Goal: Task Accomplishment & Management: Complete application form

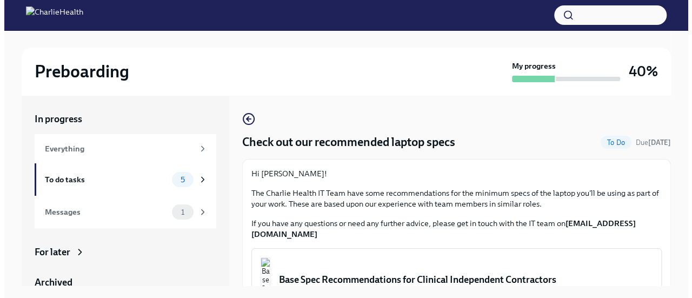
scroll to position [18, 0]
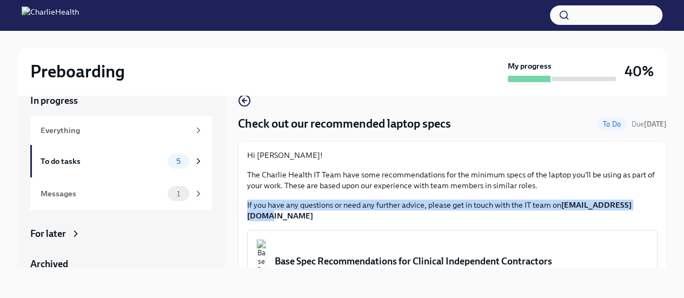
drag, startPoint x: 667, startPoint y: 190, endPoint x: 666, endPoint y: 223, distance: 33.0
click at [666, 223] on div "Preboarding My progress 40% In progress Everything To do tasks 5 Messages 1 For…" at bounding box center [342, 155] width 684 height 286
click at [606, 236] on button "Base Spec Recommendations for Clinical Independent Contractors PDF Document • 1…" at bounding box center [452, 271] width 410 height 83
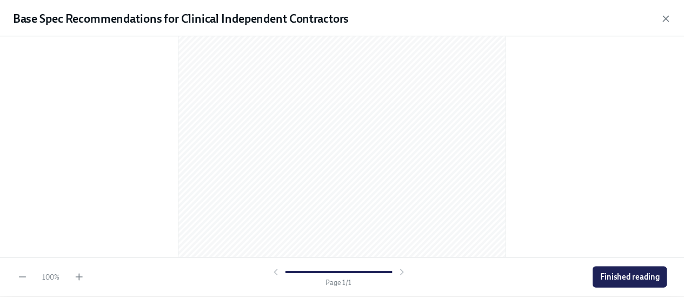
scroll to position [223, 0]
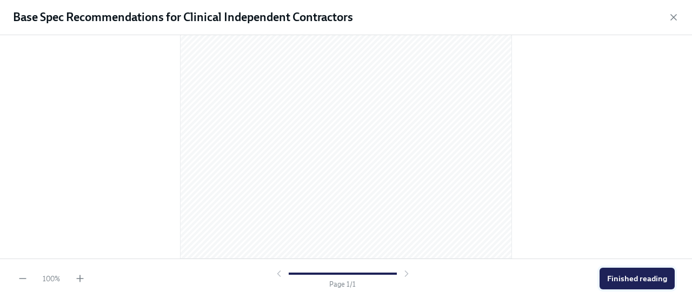
click at [611, 274] on span "Finished reading" at bounding box center [637, 278] width 60 height 11
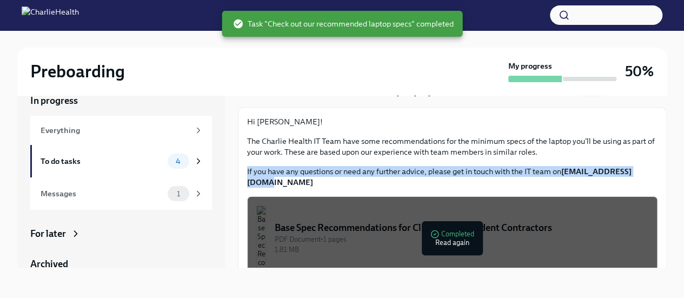
scroll to position [43, 0]
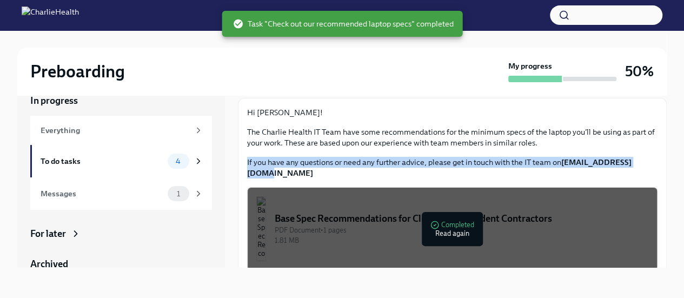
click at [675, 150] on div "Preboarding My progress 50% In progress Everything To do tasks 4 Messages 1 For…" at bounding box center [342, 155] width 684 height 286
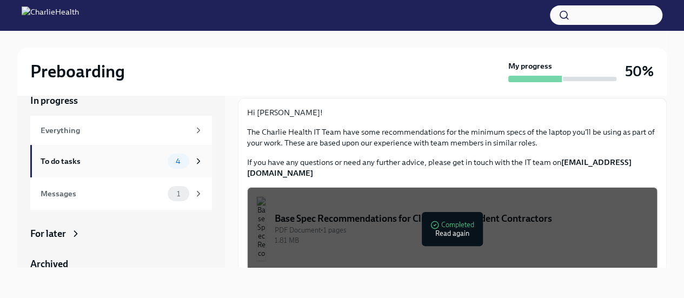
click at [120, 165] on div "To do tasks" at bounding box center [102, 161] width 123 height 12
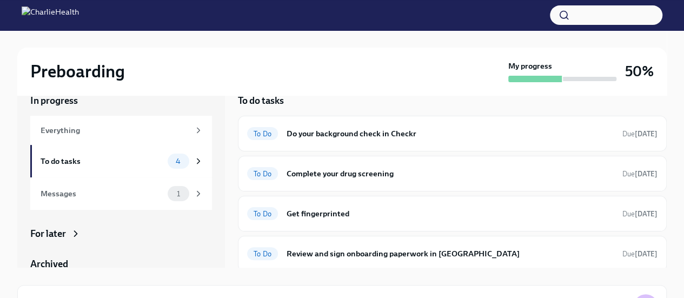
scroll to position [2, 0]
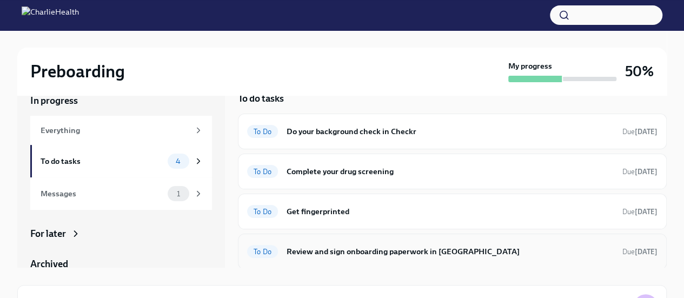
click at [380, 251] on h6 "Review and sign onboarding paperwork in [GEOGRAPHIC_DATA]" at bounding box center [449, 251] width 327 height 12
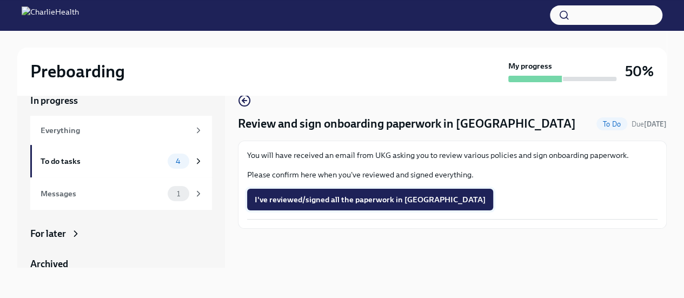
click at [320, 191] on button "I've reviewed/signed all the paperwork in [GEOGRAPHIC_DATA]" at bounding box center [370, 200] width 246 height 22
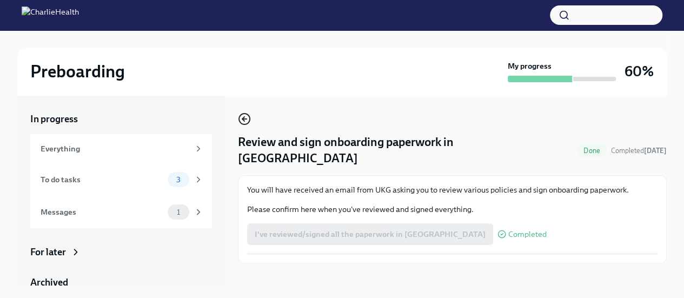
click at [244, 124] on circle "button" at bounding box center [244, 118] width 11 height 11
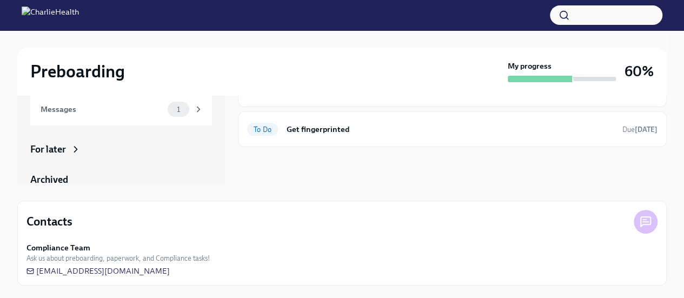
scroll to position [96, 0]
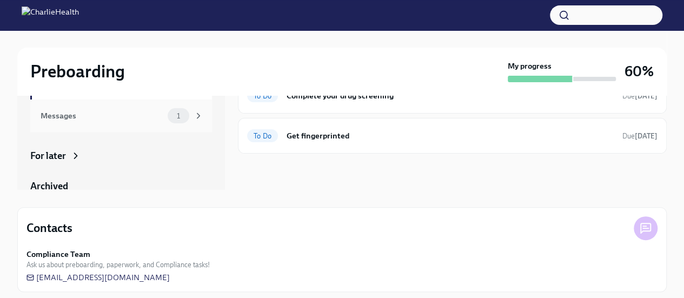
click at [180, 122] on div "1" at bounding box center [186, 115] width 36 height 15
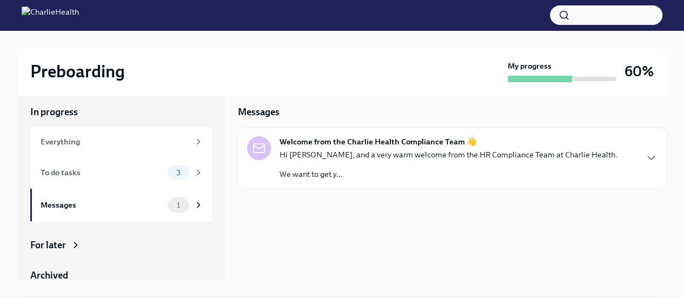
scroll to position [11, 0]
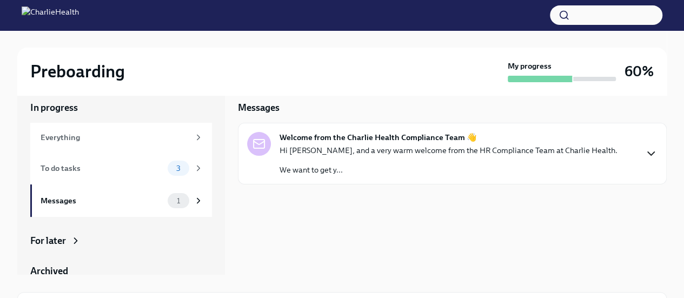
click at [649, 148] on icon "button" at bounding box center [650, 153] width 13 height 13
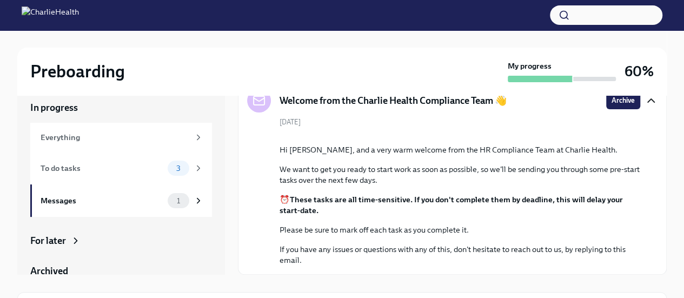
scroll to position [144, 0]
click at [81, 168] on div "To do tasks" at bounding box center [102, 168] width 123 height 12
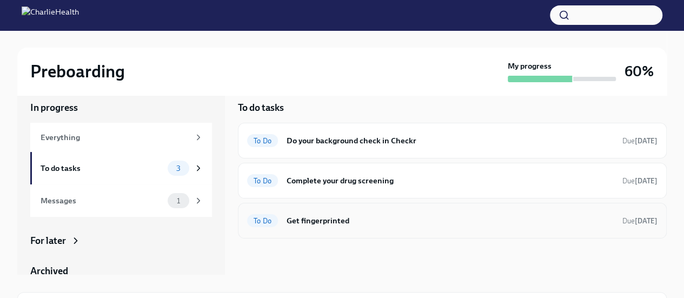
click at [373, 221] on h6 "Get fingerprinted" at bounding box center [449, 221] width 327 height 12
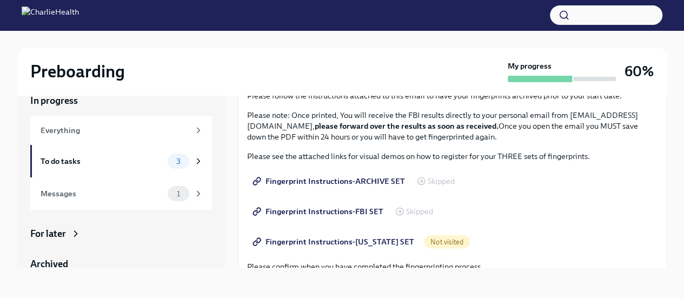
scroll to position [88, 0]
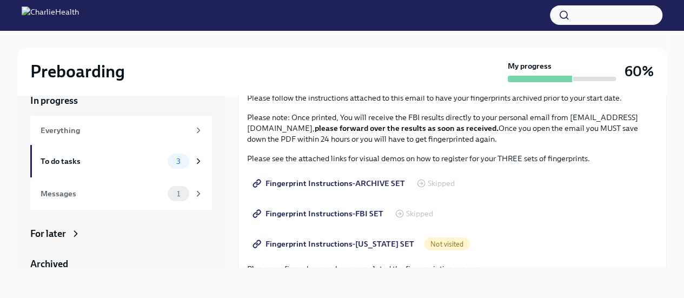
click at [343, 245] on span "Fingerprint Instructions-[US_STATE] SET" at bounding box center [334, 243] width 159 height 11
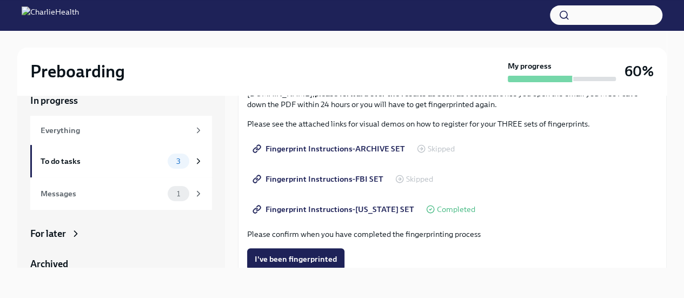
scroll to position [132, 0]
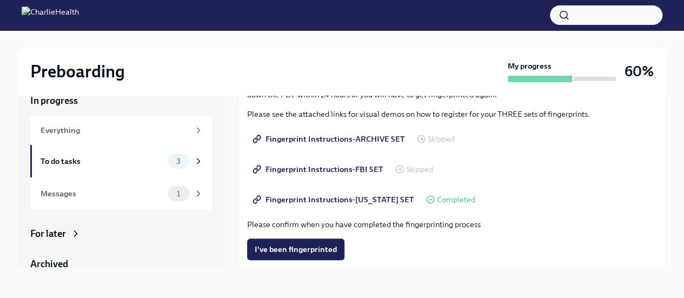
click at [370, 170] on span "Fingerprint Instructions-FBI SET" at bounding box center [319, 169] width 129 height 11
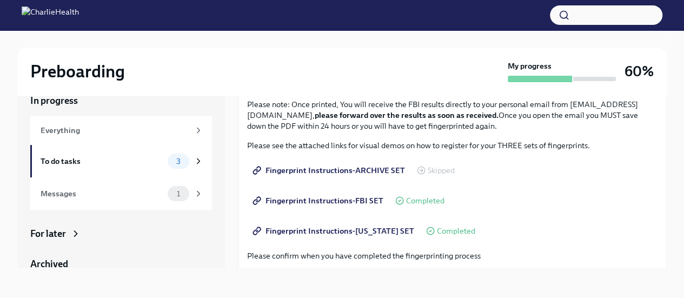
scroll to position [102, 0]
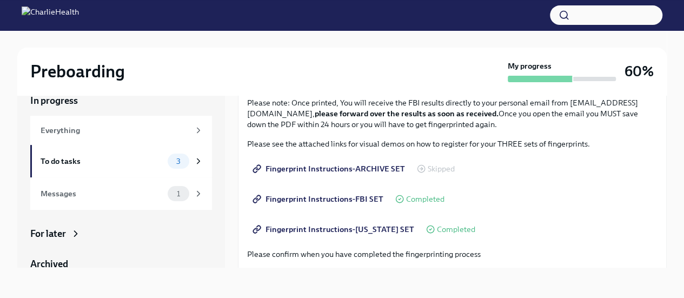
click at [384, 170] on span "Fingerprint Instructions-ARCHIVE SET" at bounding box center [330, 168] width 150 height 11
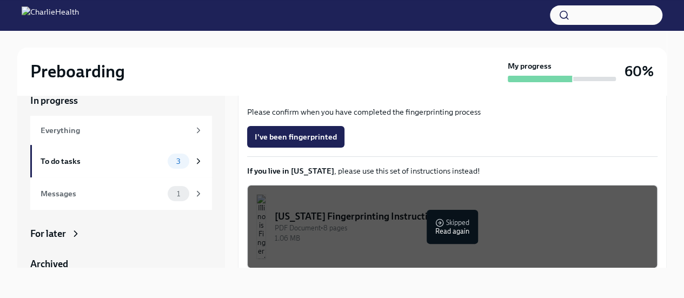
scroll to position [253, 0]
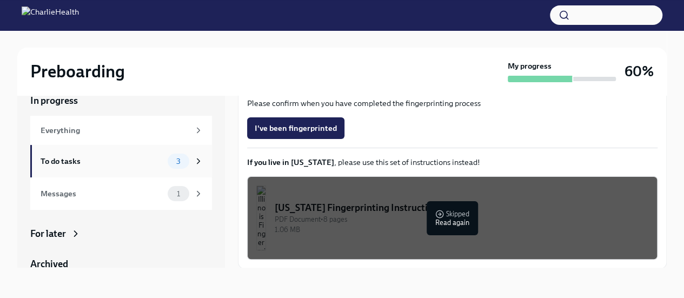
click at [148, 159] on div "To do tasks" at bounding box center [102, 161] width 123 height 12
